Goal: Find specific page/section: Find specific page/section

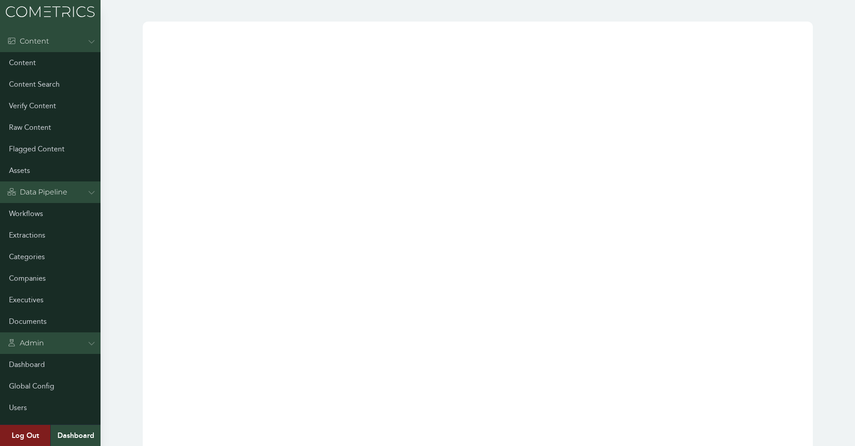
click at [53, 279] on link "Companies" at bounding box center [50, 278] width 101 height 22
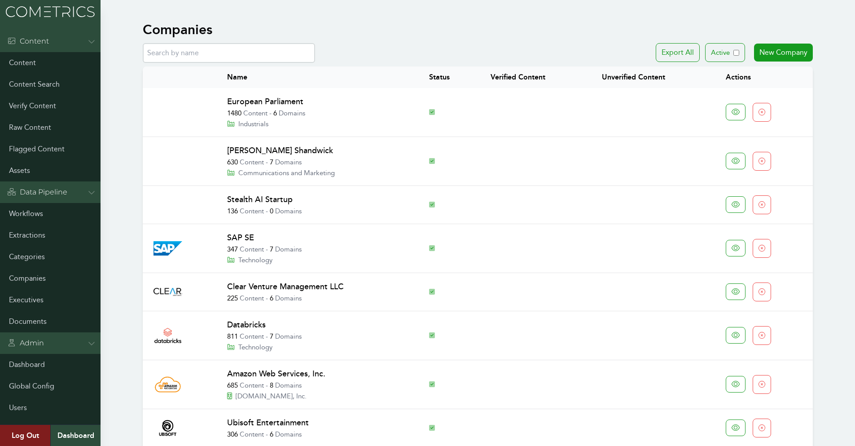
click at [202, 48] on input "text" at bounding box center [229, 53] width 172 height 20
click at [202, 50] on input "text" at bounding box center [229, 53] width 172 height 20
click at [251, 57] on input "text" at bounding box center [229, 53] width 172 height 20
type input "A"
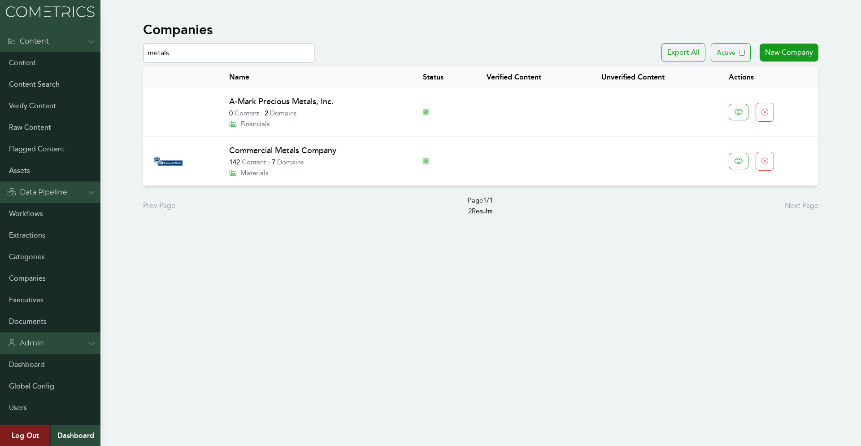
click at [203, 52] on input "metals" at bounding box center [229, 53] width 172 height 20
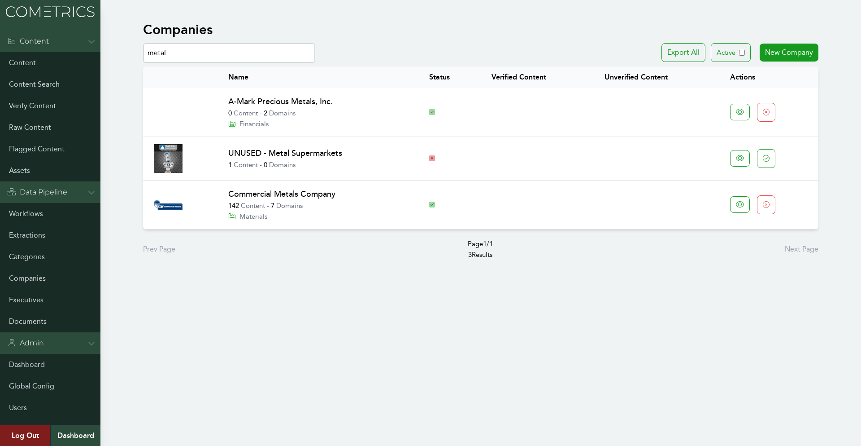
type input "metal"
click at [337, 153] on link "UNUSED - Metal Supermarkets" at bounding box center [285, 153] width 114 height 10
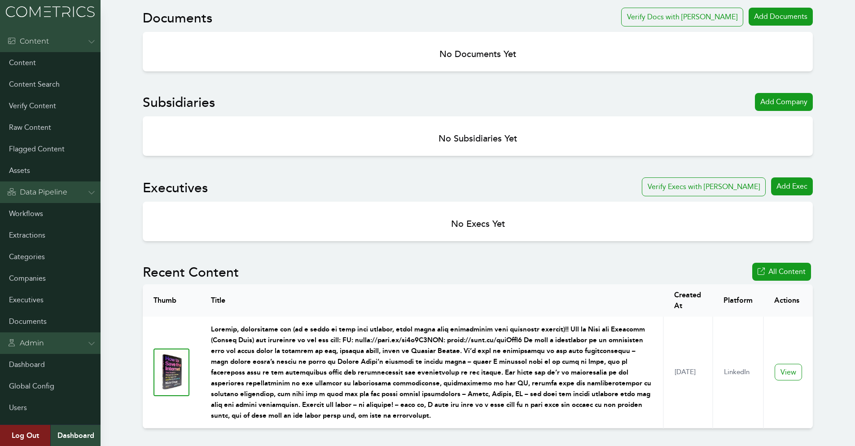
scroll to position [314, 0]
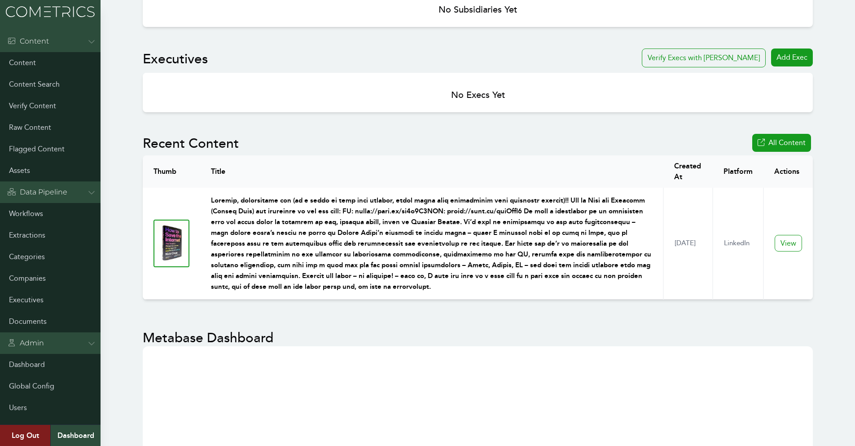
click at [434, 209] on p at bounding box center [431, 243] width 441 height 97
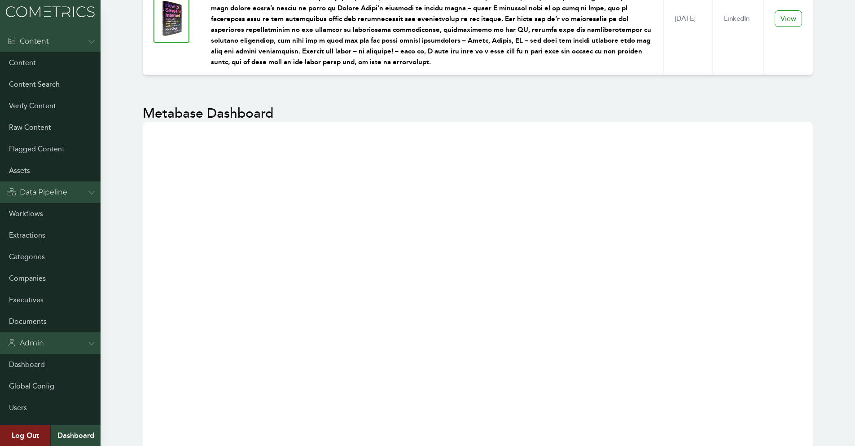
scroll to position [404, 0]
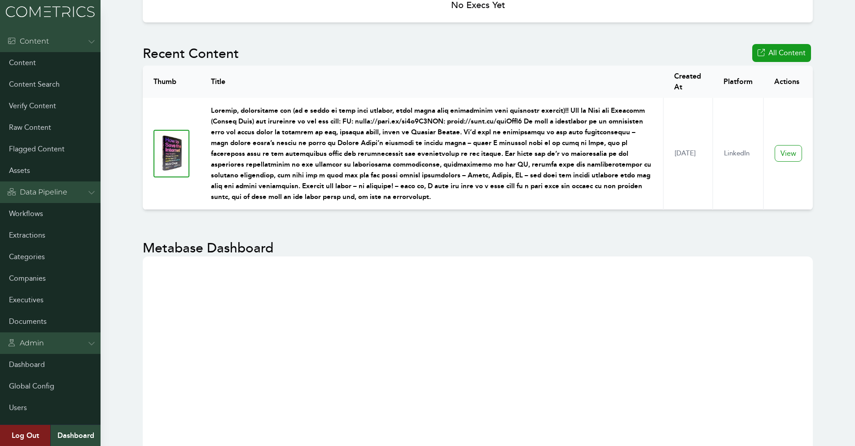
click at [341, 119] on p at bounding box center [431, 153] width 441 height 97
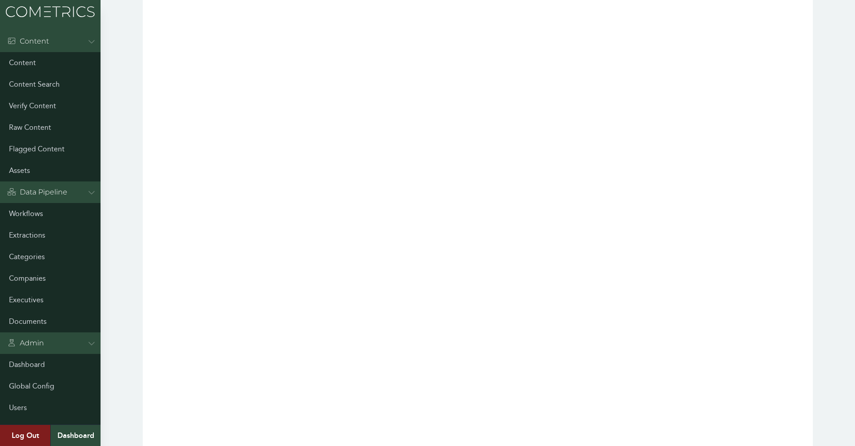
scroll to position [817, 0]
drag, startPoint x: 56, startPoint y: 276, endPoint x: 151, endPoint y: 230, distance: 105.9
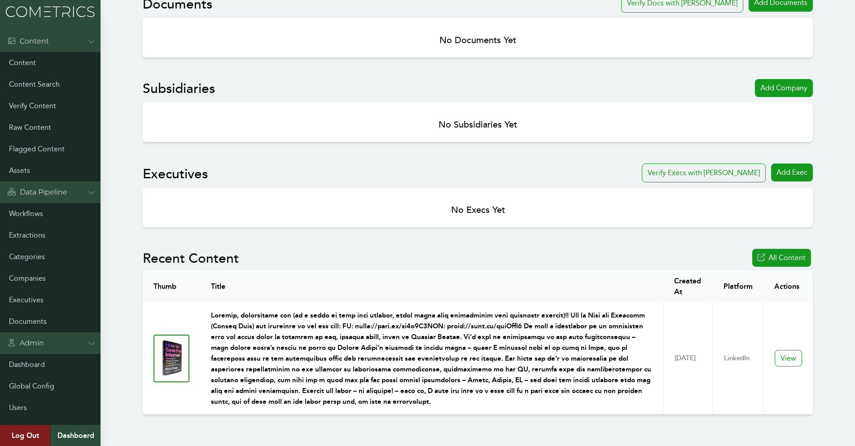
scroll to position [200, 0]
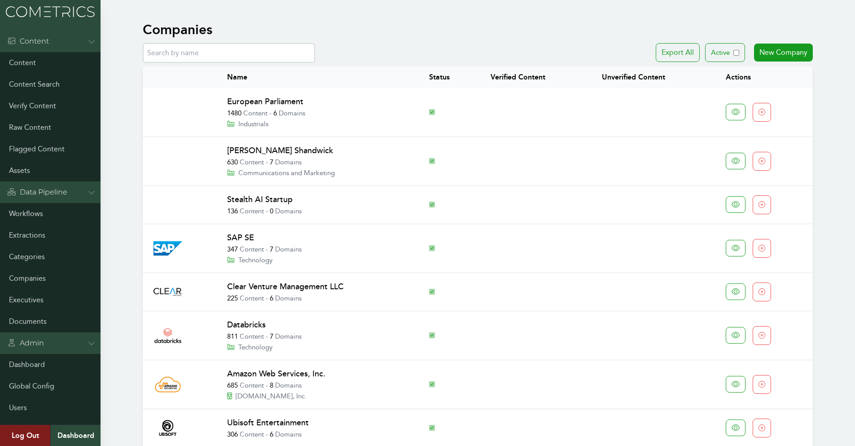
click at [193, 54] on input "text" at bounding box center [229, 53] width 172 height 20
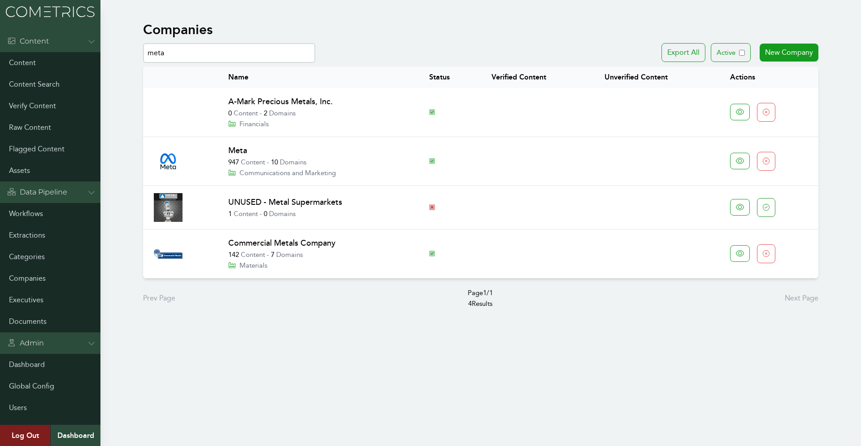
type input "meta"
click at [238, 151] on link "Meta" at bounding box center [237, 150] width 19 height 10
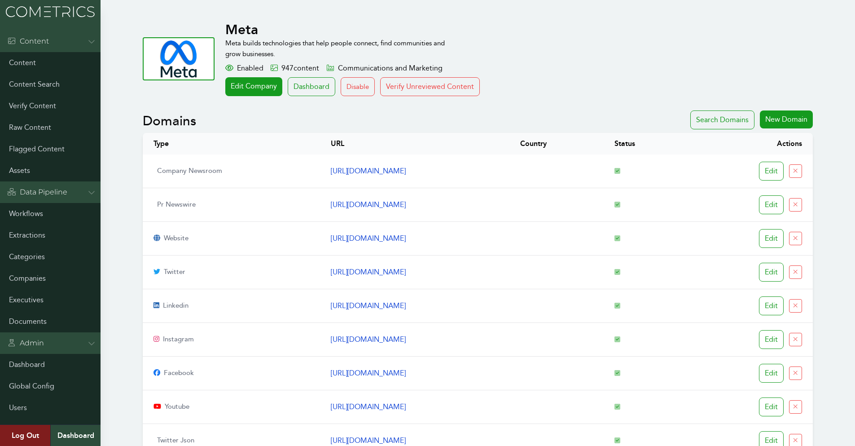
click at [606, 36] on h1 "Meta" at bounding box center [476, 30] width 503 height 16
click at [410, 42] on p "Meta builds technologies that help people connect, find communities and grow bu…" at bounding box center [340, 49] width 230 height 22
